Goal: Find specific page/section: Find specific page/section

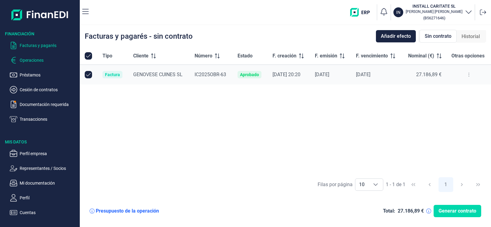
click at [36, 60] on p "Operaciones" at bounding box center [49, 59] width 58 height 7
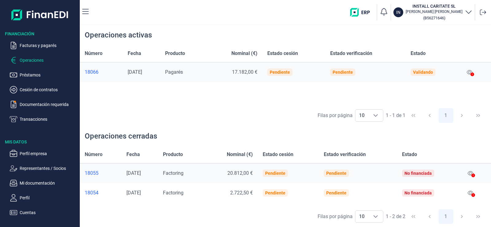
click at [92, 71] on div "18066" at bounding box center [101, 72] width 33 height 6
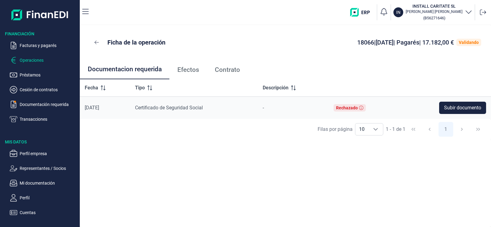
click at [37, 59] on p "Operaciones" at bounding box center [49, 59] width 58 height 7
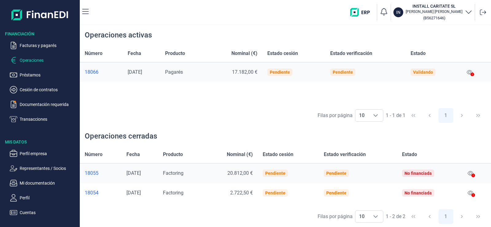
click at [472, 72] on div at bounding box center [472, 74] width 4 height 7
click at [238, 94] on div "Número Fecha Producto Nominal (€) Estado cesión Estado verificación Estado 1806…" at bounding box center [285, 75] width 411 height 60
click at [160, 114] on div "Filas por página 10 10 10 1 - 1 de 1 1" at bounding box center [285, 115] width 411 height 21
click at [30, 105] on p "Documentación requerida" at bounding box center [49, 104] width 58 height 7
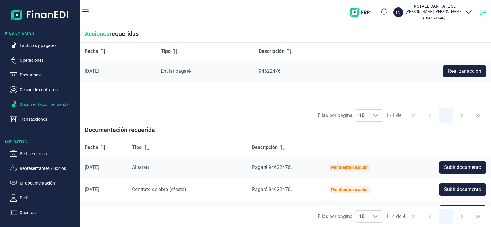
click at [484, 14] on icon at bounding box center [483, 12] width 6 height 6
